Goal: Information Seeking & Learning: Check status

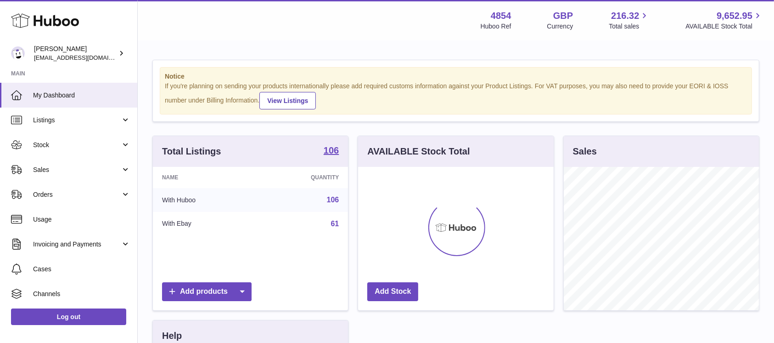
scroll to position [143, 195]
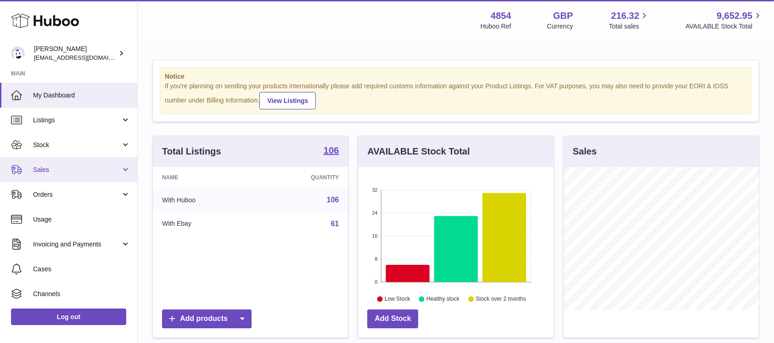
click at [68, 180] on link "Sales" at bounding box center [68, 169] width 137 height 25
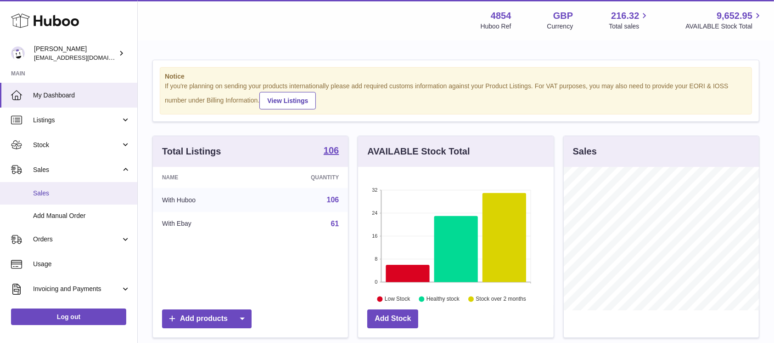
click at [68, 189] on span "Sales" at bounding box center [81, 193] width 97 height 9
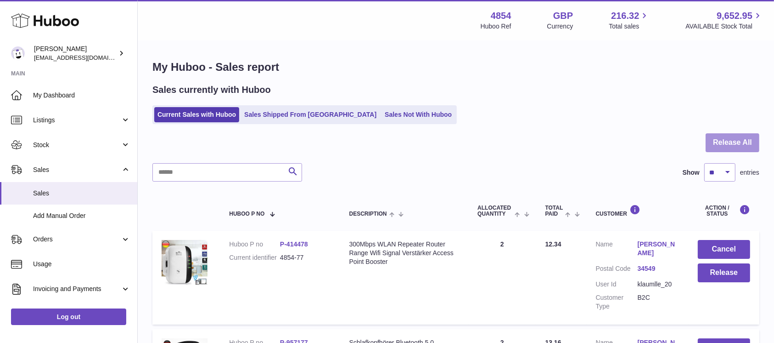
click at [745, 147] on button "Release All" at bounding box center [733, 142] width 54 height 19
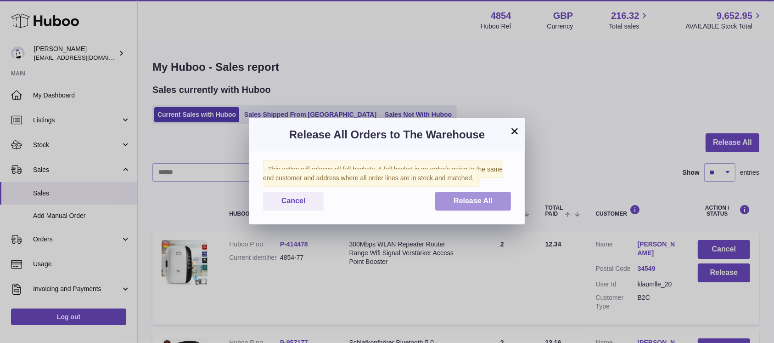
click at [485, 200] on span "Release All" at bounding box center [473, 201] width 39 height 8
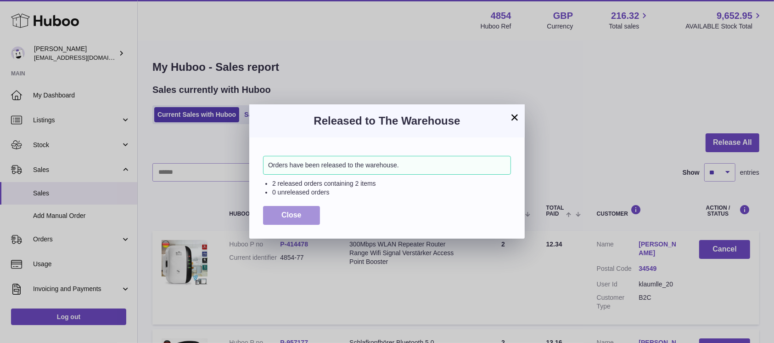
click at [294, 214] on span "Close" at bounding box center [292, 215] width 20 height 8
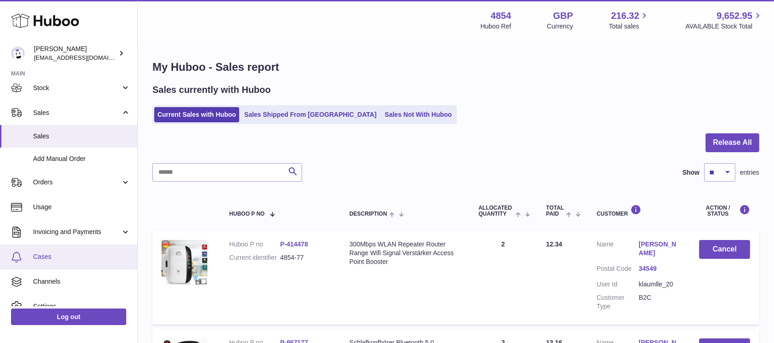
scroll to position [94, 0]
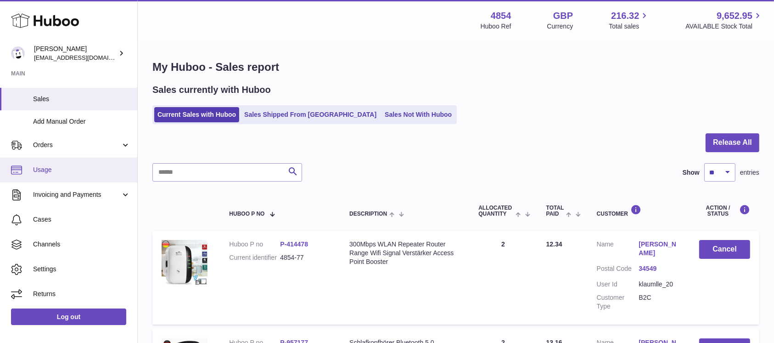
click at [81, 177] on link "Usage" at bounding box center [68, 170] width 137 height 25
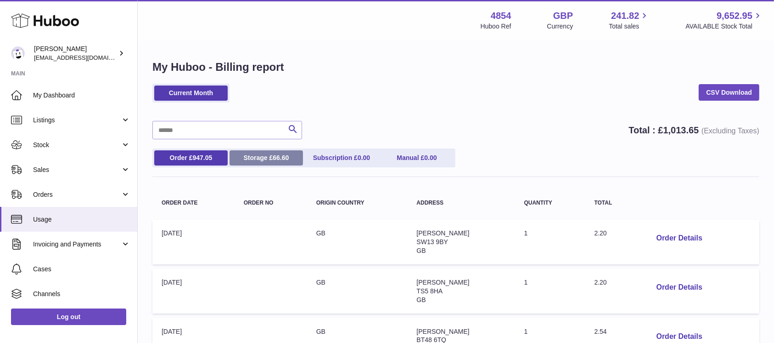
click at [279, 156] on span "66.60" at bounding box center [281, 157] width 16 height 7
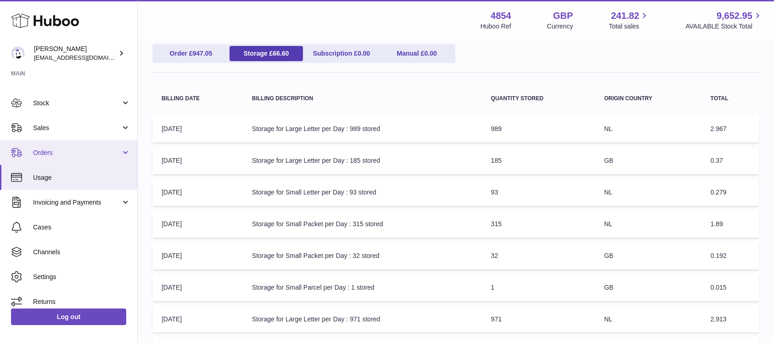
scroll to position [49, 0]
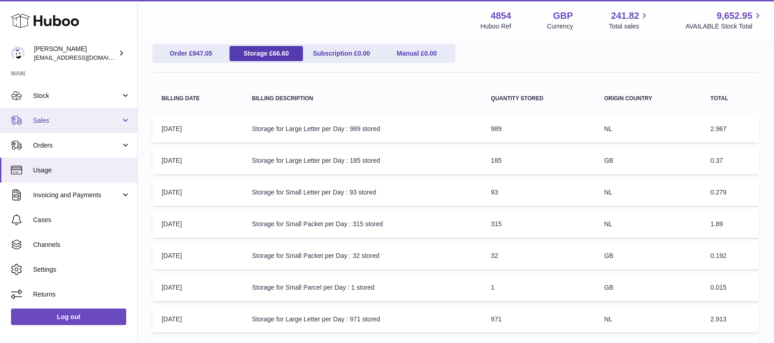
click at [103, 124] on link "Sales" at bounding box center [68, 120] width 137 height 25
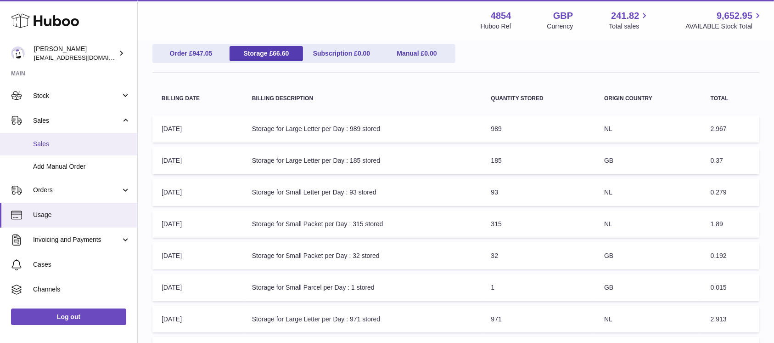
click at [79, 141] on span "Sales" at bounding box center [81, 144] width 97 height 9
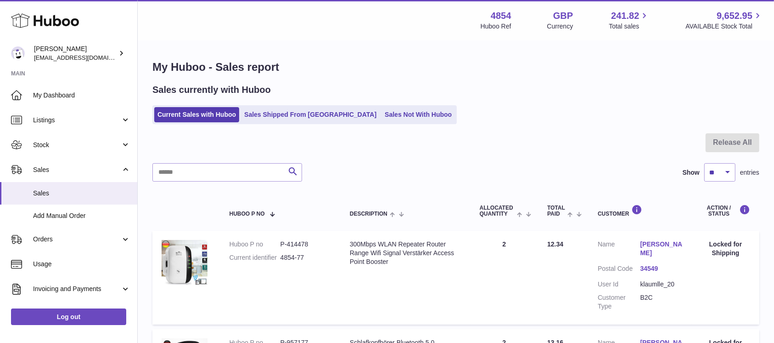
click at [382, 118] on link "Sales Not With Huboo" at bounding box center [418, 114] width 73 height 15
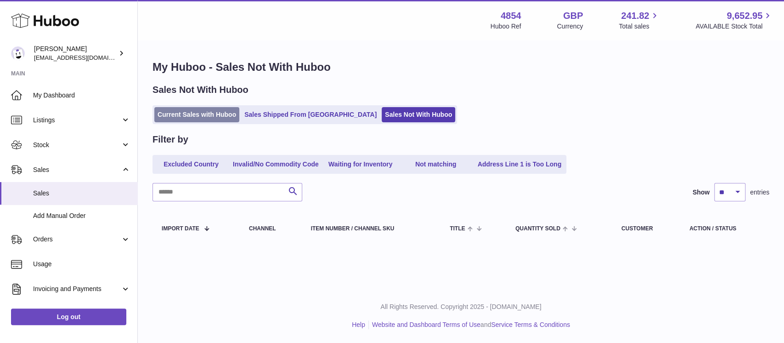
click at [219, 110] on link "Current Sales with Huboo" at bounding box center [196, 114] width 85 height 15
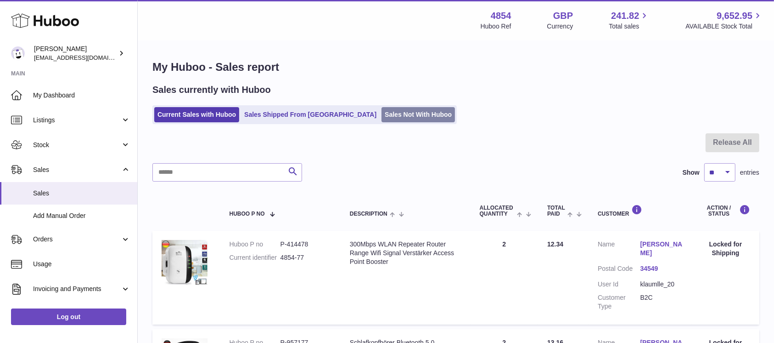
click at [382, 115] on link "Sales Not With Huboo" at bounding box center [418, 114] width 73 height 15
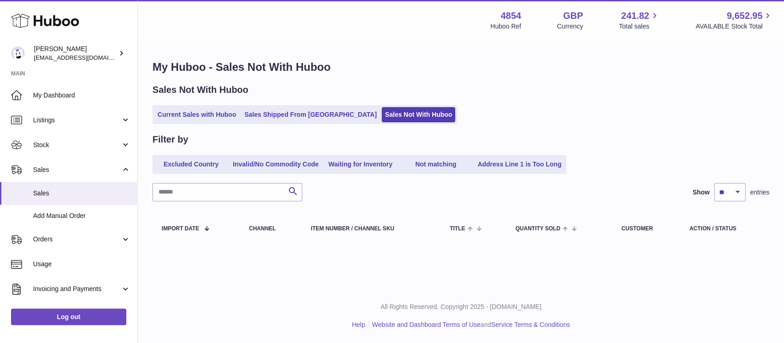
click at [190, 105] on div "Sales Not With Huboo Current Sales with Huboo Sales Shipped From Huboo Sales No…" at bounding box center [460, 104] width 617 height 40
click at [188, 112] on link "Current Sales with Huboo" at bounding box center [196, 114] width 85 height 15
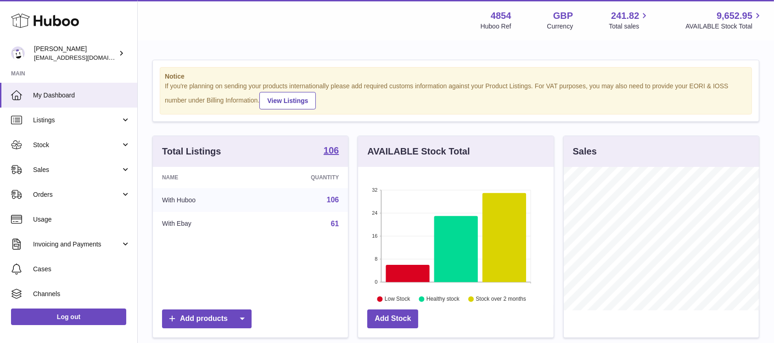
scroll to position [143, 195]
click at [60, 164] on link "Sales" at bounding box center [68, 169] width 137 height 25
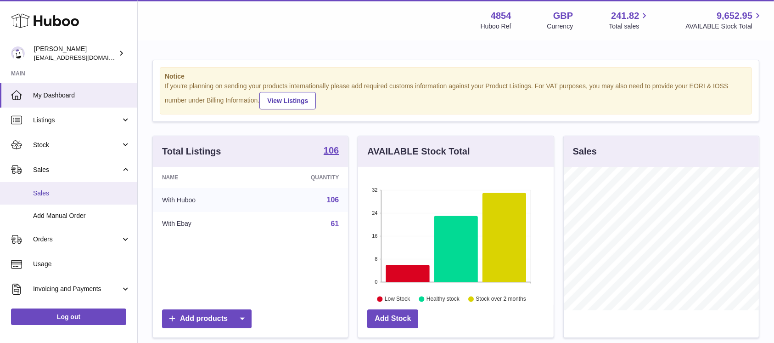
click at [49, 187] on link "Sales" at bounding box center [68, 193] width 137 height 23
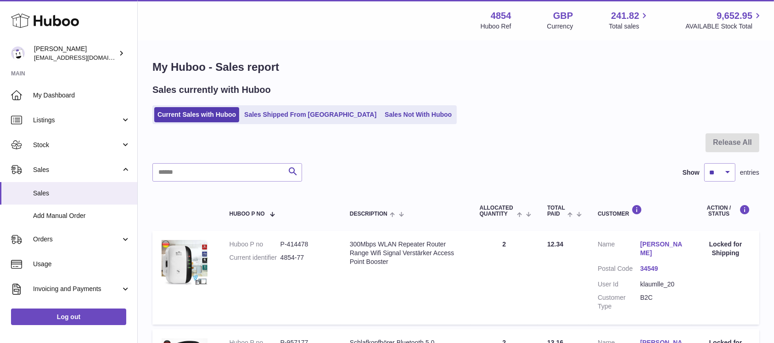
click at [368, 122] on ul "Current Sales with Huboo Sales Shipped From Huboo Sales Not With Huboo" at bounding box center [304, 114] width 305 height 19
click at [382, 114] on link "Sales Not With Huboo" at bounding box center [418, 114] width 73 height 15
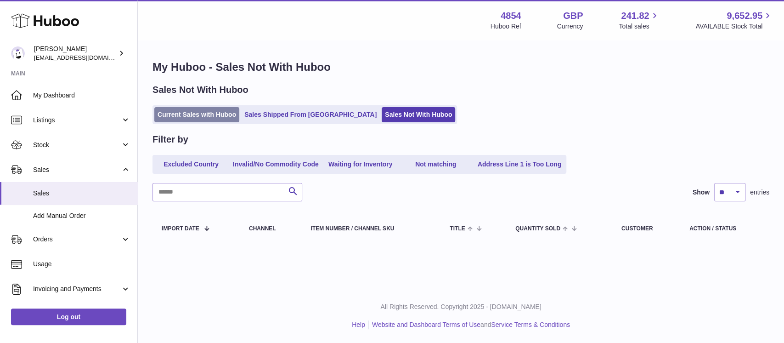
click at [226, 117] on link "Current Sales with Huboo" at bounding box center [196, 114] width 85 height 15
